Goal: Task Accomplishment & Management: Manage account settings

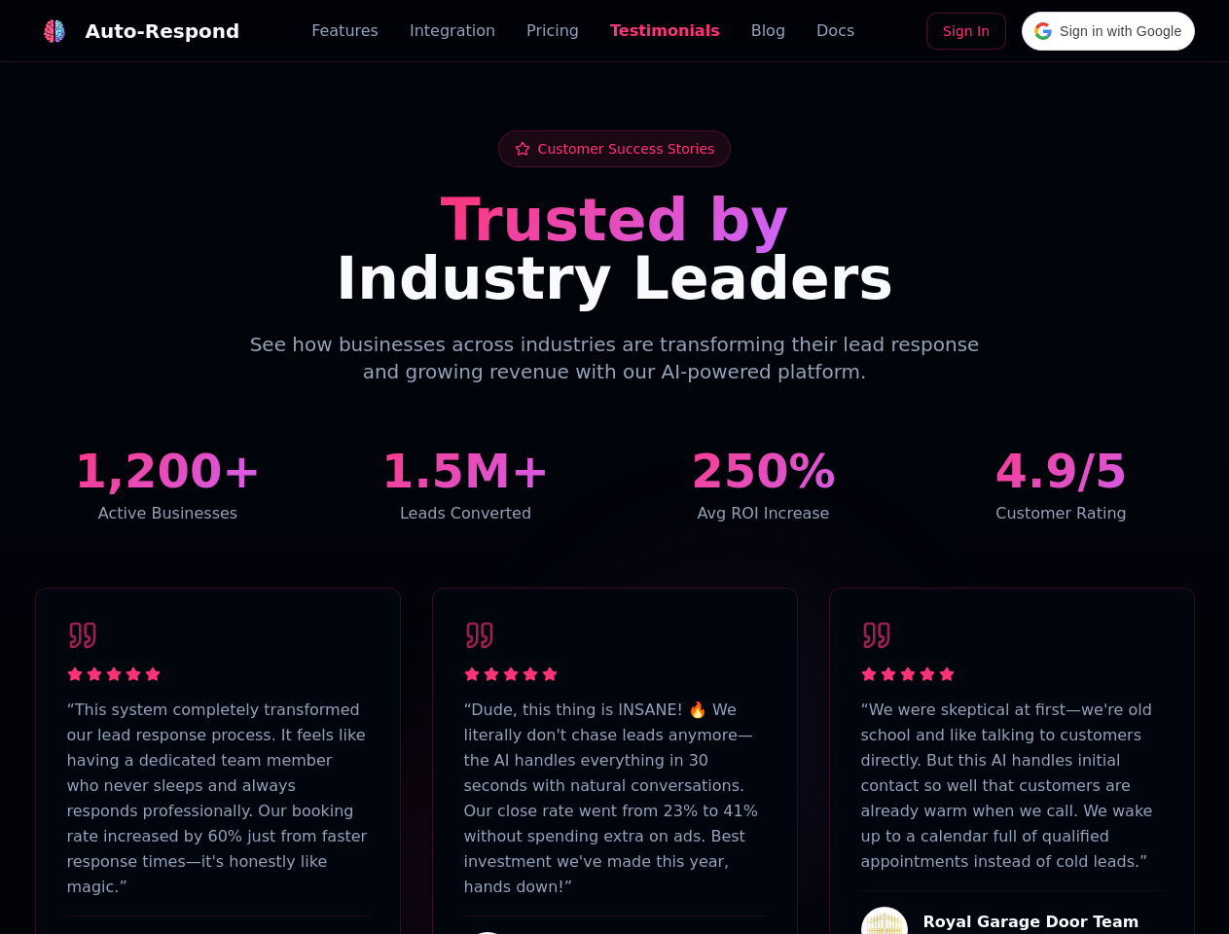
scroll to position [4782, 0]
click at [125, 31] on div "Auto-Respond" at bounding box center [163, 31] width 155 height 27
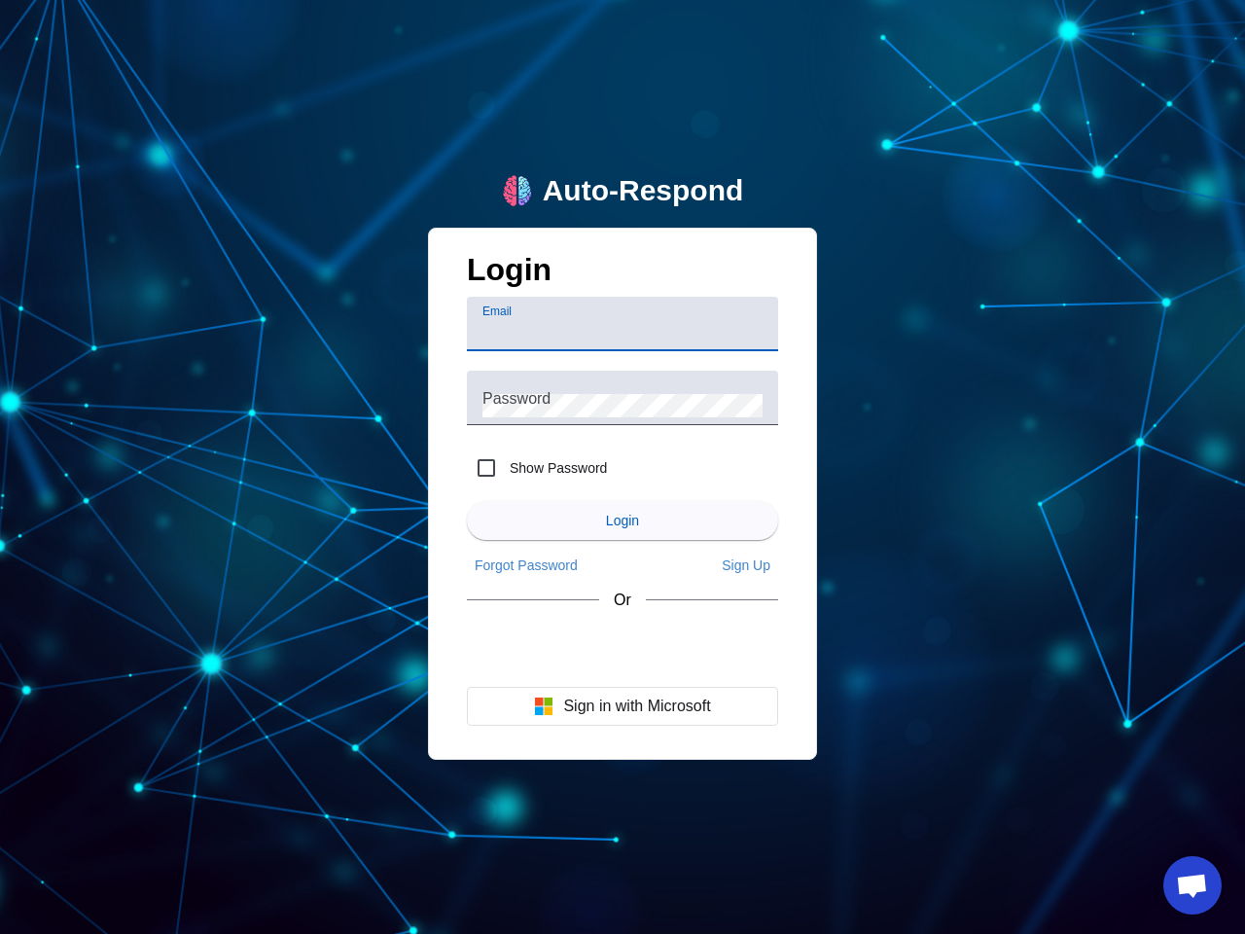
click at [623, 324] on input "Email" at bounding box center [623, 331] width 280 height 23
click at [537, 468] on label "Show Password" at bounding box center [556, 467] width 101 height 19
click at [506, 468] on input "Show Password" at bounding box center [486, 467] width 39 height 39
click at [486, 468] on input "Show Password" at bounding box center [486, 467] width 39 height 39
checkbox input "false"
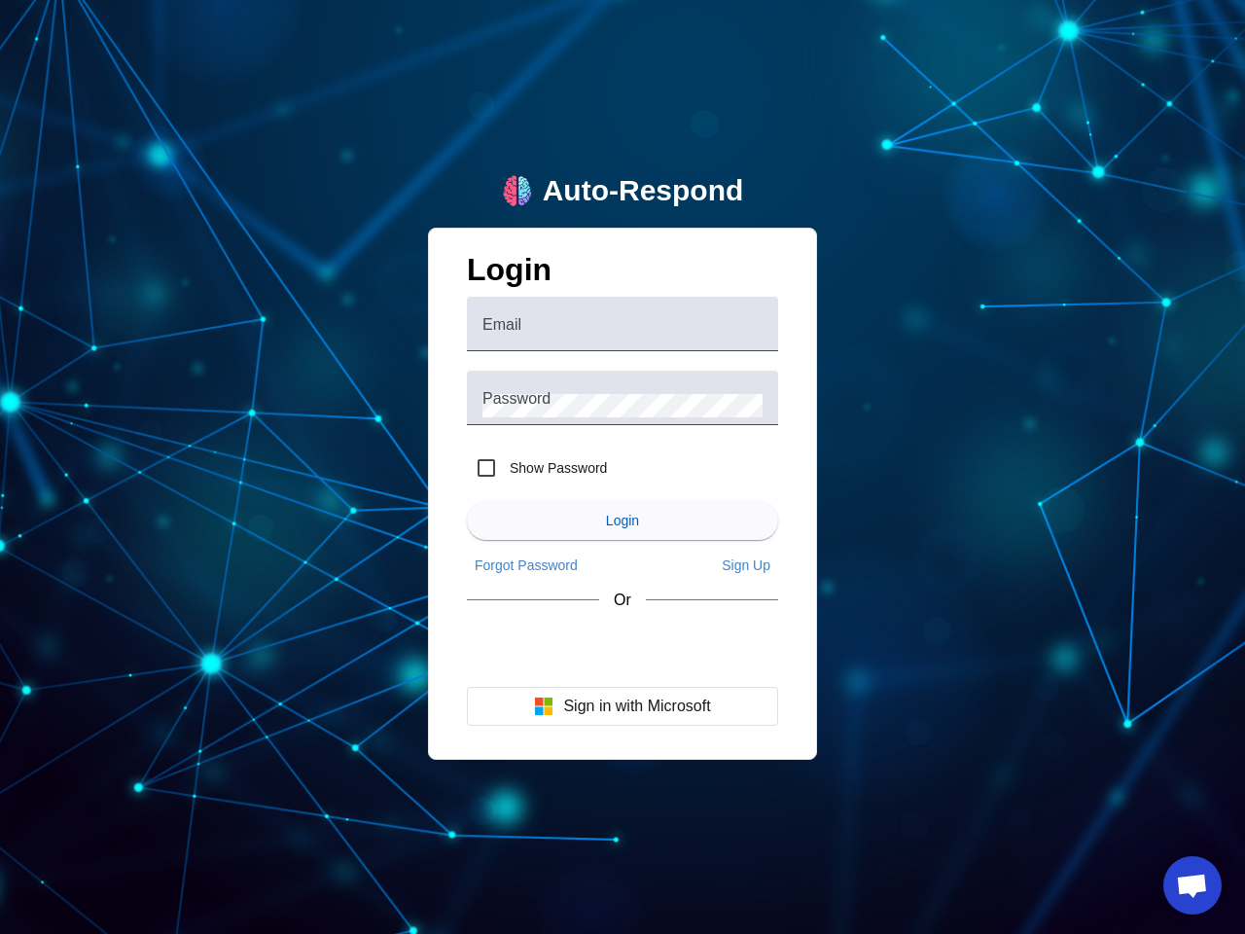
click at [623, 520] on span "Login" at bounding box center [622, 521] width 33 height 16
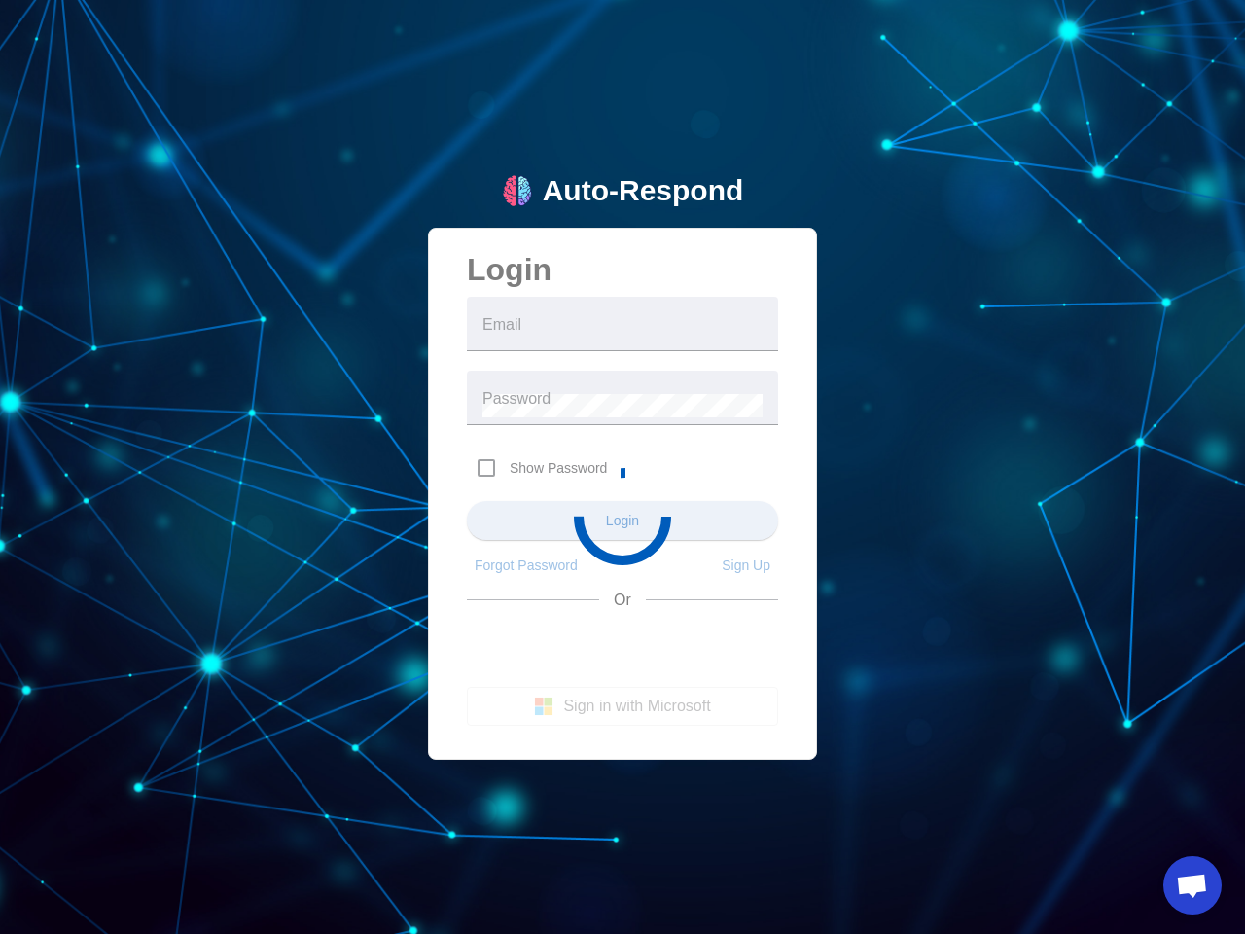
click at [526, 565] on app-main-login "Auto-Respond Login Email Password Show Password Login Forgot Password Sign Up O…" at bounding box center [622, 467] width 1245 height 934
click at [746, 565] on app-main-login "Auto-Respond Login Email Password Show Password Login Forgot Password Sign Up O…" at bounding box center [622, 467] width 1245 height 934
click at [623, 706] on app-main-login "Auto-Respond Login Email Password Show Password Login Forgot Password Sign Up O…" at bounding box center [622, 467] width 1245 height 934
click at [1193, 885] on span "Open chat" at bounding box center [1192, 887] width 32 height 27
